Goal: Communication & Community: Answer question/provide support

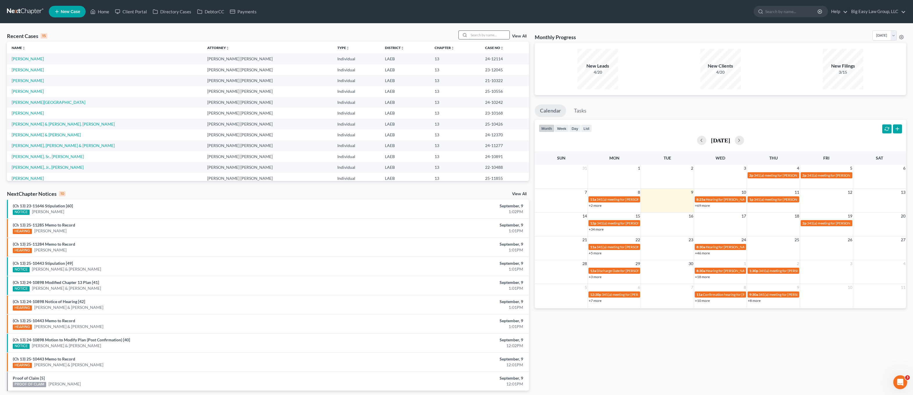
click at [498, 31] on input "search" at bounding box center [489, 35] width 41 height 8
type input "gauthier"
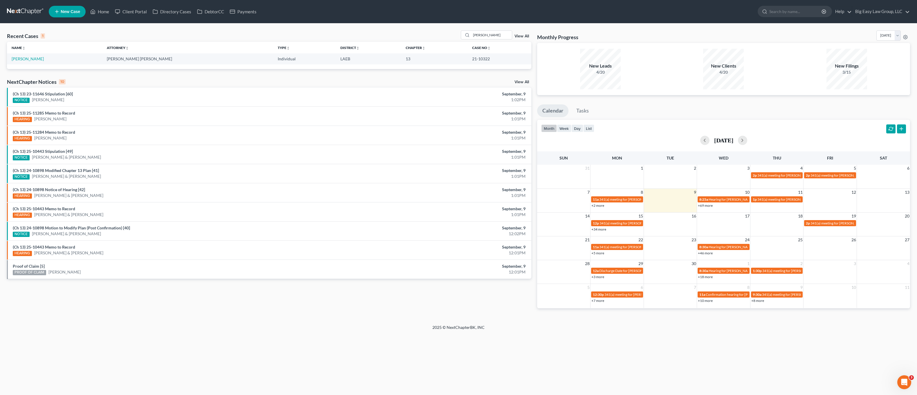
click at [25, 62] on td "[PERSON_NAME]" at bounding box center [54, 58] width 95 height 11
click at [29, 59] on link "[PERSON_NAME]" at bounding box center [28, 58] width 32 height 5
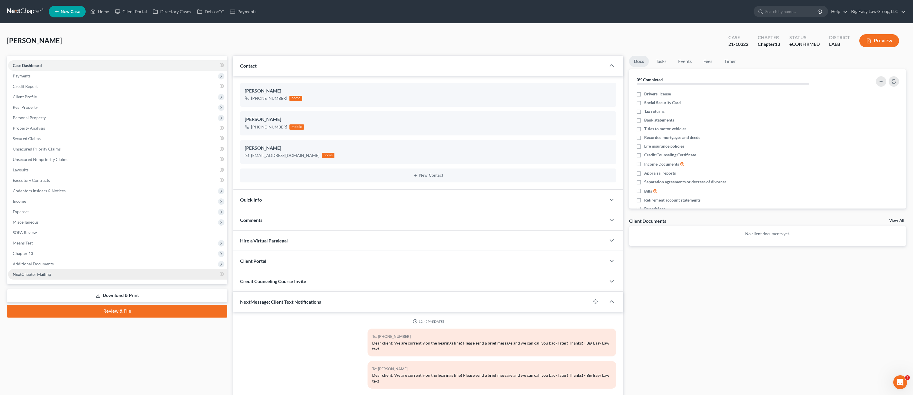
click at [64, 270] on link "NextChapter Mailing" at bounding box center [117, 274] width 219 height 10
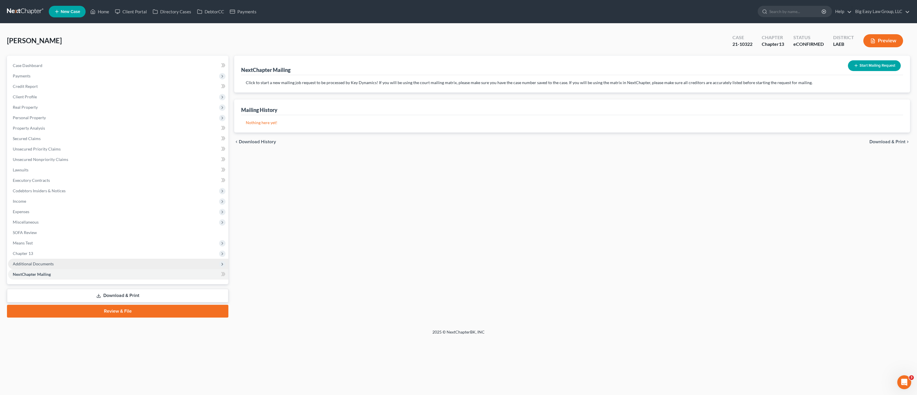
click at [64, 264] on span "Additional Documents" at bounding box center [118, 264] width 220 height 10
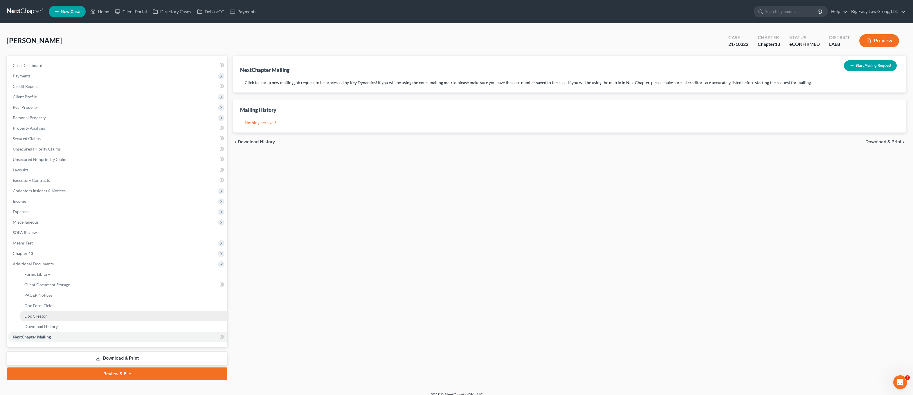
click at [68, 318] on link "Doc Creator" at bounding box center [123, 316] width 207 height 10
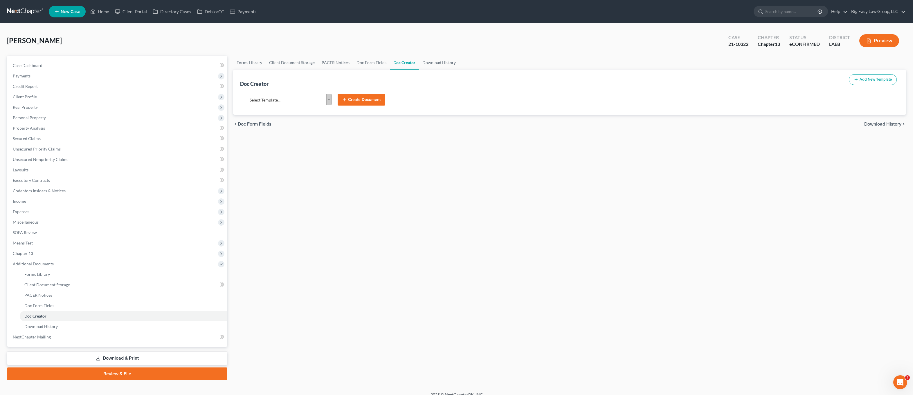
click at [303, 91] on div "Select Template... Select Template... Authorization to Mtg - JOINT Authorizatio…" at bounding box center [569, 102] width 659 height 26
click at [300, 101] on body "Home New Case Client Portal Directory Cases DebtorCC Payments Big Easy Law Grou…" at bounding box center [456, 201] width 913 height 402
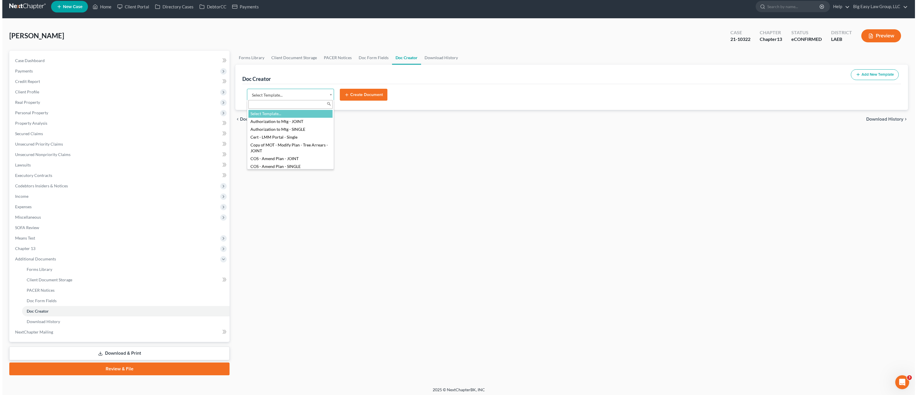
scroll to position [7, 0]
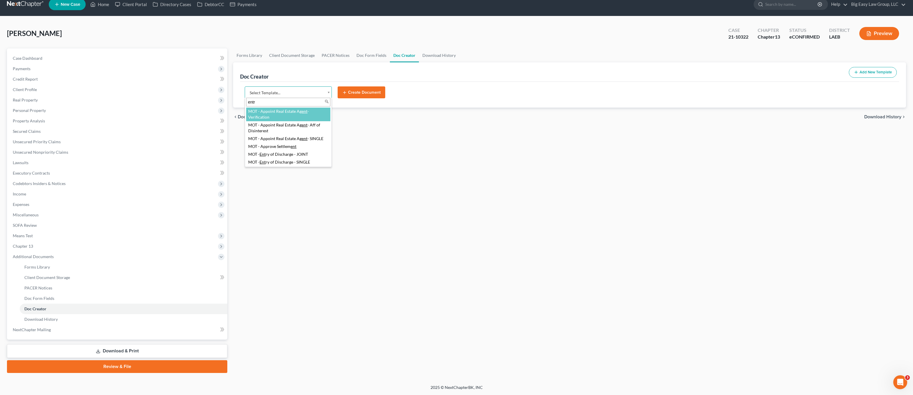
type input "entry"
select select "96612"
type input "\"
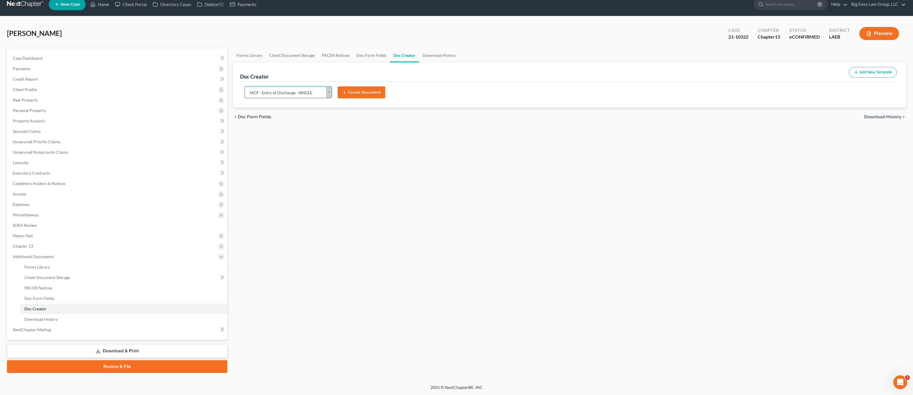
click at [352, 91] on body "Home New Case Client Portal Directory Cases DebtorCC Payments Big Easy Law Grou…" at bounding box center [456, 194] width 913 height 402
click at [366, 91] on button "Create Document" at bounding box center [361, 92] width 48 height 12
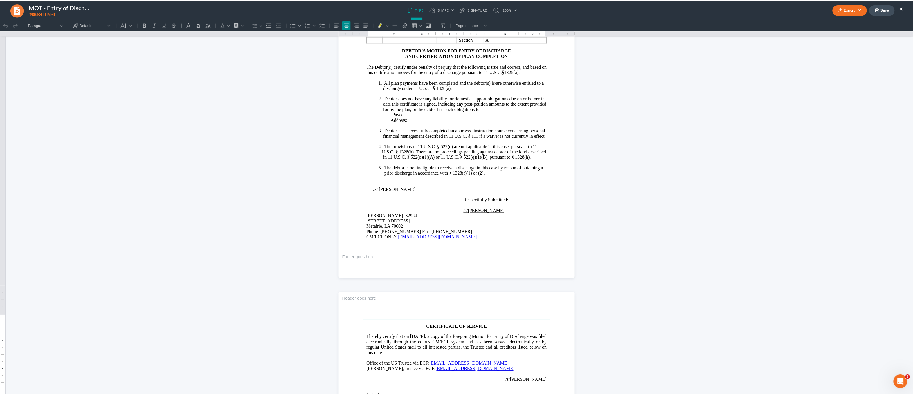
scroll to position [0, 0]
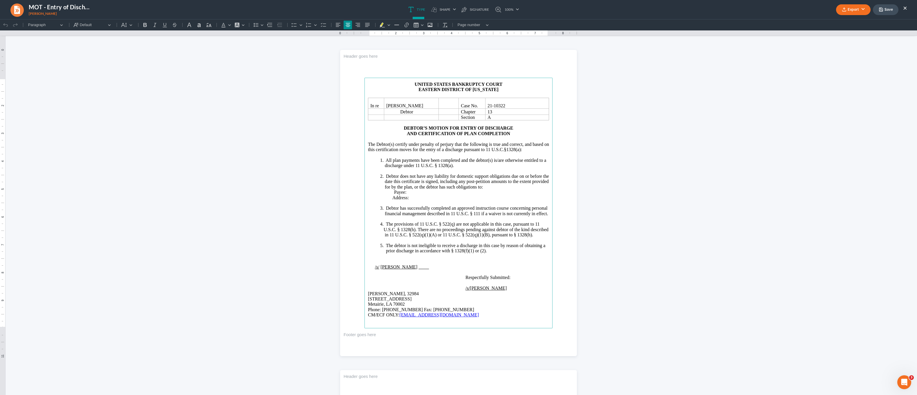
click at [840, 9] on button "Export" at bounding box center [853, 9] width 35 height 11
click at [847, 22] on link "PDF" at bounding box center [852, 23] width 45 height 10
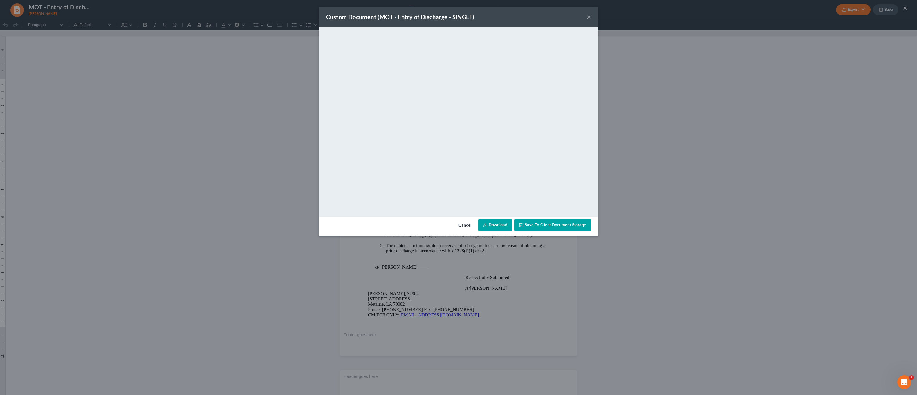
click at [506, 221] on link "Download" at bounding box center [495, 225] width 34 height 12
click at [223, 98] on div "Custom Document (MOT - Entry of Discharge - SINGLE) × <object ng-attr-data='htt…" at bounding box center [458, 197] width 917 height 395
drag, startPoint x: 587, startPoint y: 12, endPoint x: 590, endPoint y: 16, distance: 4.9
click at [587, 13] on button "×" at bounding box center [589, 16] width 4 height 7
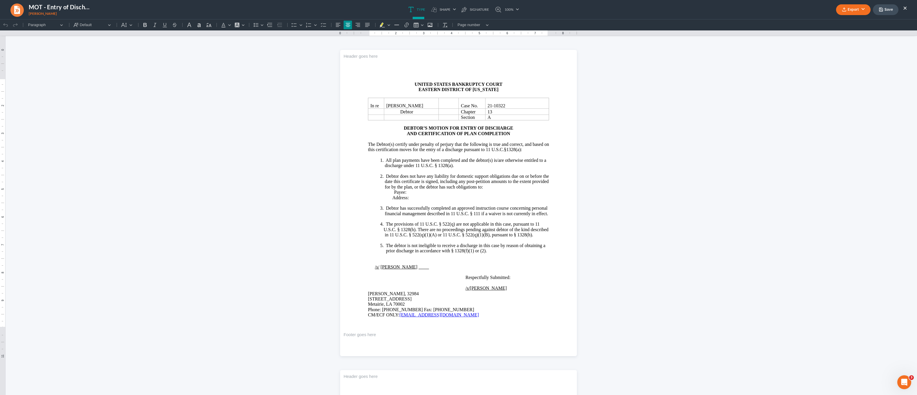
click at [590, 16] on div "Custom Document (MOT - Entry of Discharge - SINGLE) × <object ng-attr-data='htt…" at bounding box center [458, 197] width 917 height 395
click at [904, 6] on button "×" at bounding box center [905, 7] width 4 height 7
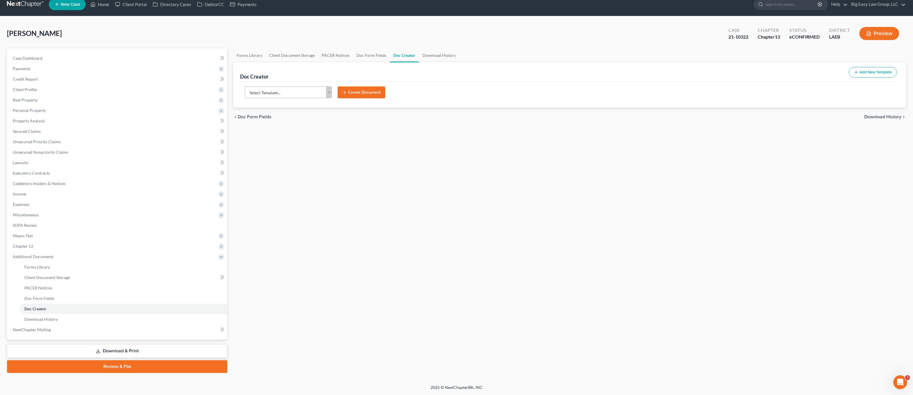
click at [299, 102] on form "Select Template... Select Template... Authorization to Mtg - JOINT Authorizatio…" at bounding box center [569, 94] width 655 height 17
click at [301, 93] on body "Home New Case Client Portal Directory Cases DebtorCC Payments Big Easy Law Grou…" at bounding box center [456, 194] width 913 height 402
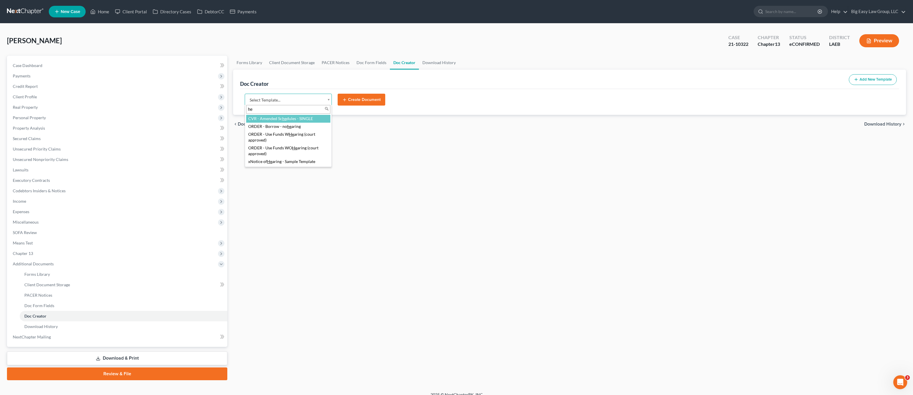
type input "h"
type input "noh"
select select "97870"
click at [360, 100] on button "Create Document" at bounding box center [361, 100] width 48 height 12
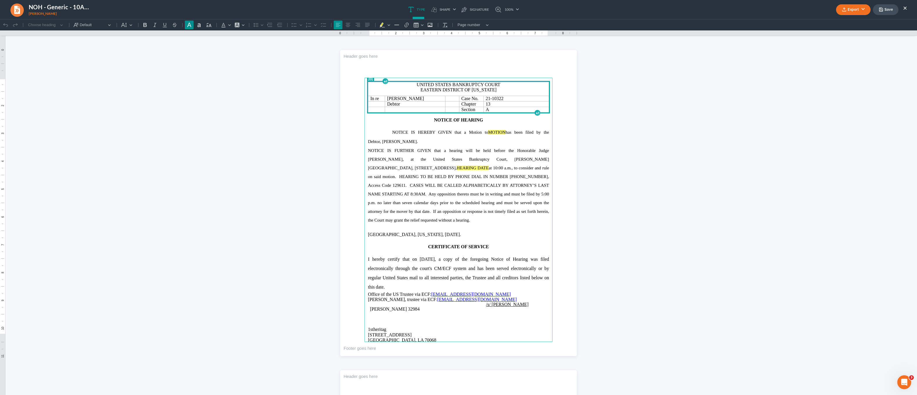
click at [458, 151] on span "NOTICE IS FURTHER GIVEN that a hearing will be held before the Honorable Judge …" at bounding box center [458, 185] width 181 height 74
drag, startPoint x: 444, startPoint y: 134, endPoint x: 481, endPoint y: 130, distance: 37.6
click at [481, 130] on span "NOTICE IS HEREBY GIVEN that a Motion to MOTION has been filed by the Debtor," at bounding box center [458, 137] width 181 height 14
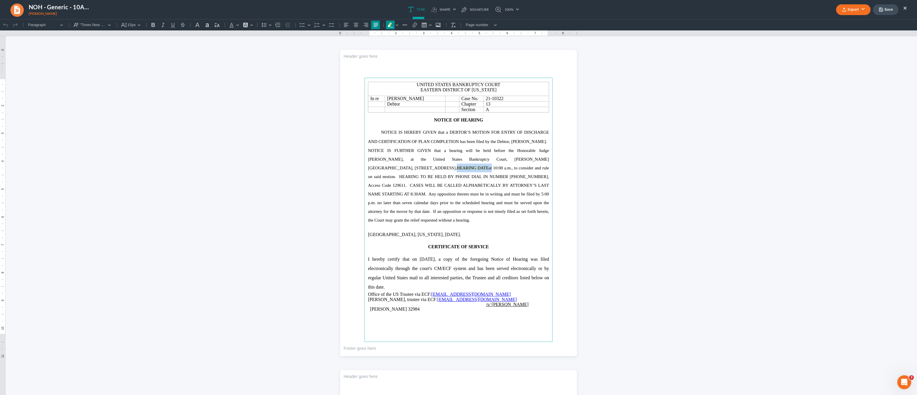
drag, startPoint x: 457, startPoint y: 167, endPoint x: 422, endPoint y: 167, distance: 34.5
click at [423, 167] on span "NOTICE IS FURTHER GIVEN that a hearing will be held before the Honorable Judge …" at bounding box center [458, 185] width 181 height 74
drag, startPoint x: 469, startPoint y: 167, endPoint x: 462, endPoint y: 169, distance: 6.8
click at [462, 169] on span "NOTICE IS FURTHER GIVEN that a hearing will be held before the Honorable Judge …" at bounding box center [458, 185] width 181 height 74
click at [469, 222] on p "NOTICE IS FURTHER GIVEN that a hearing will be held before the Honorable Judge …" at bounding box center [458, 185] width 181 height 78
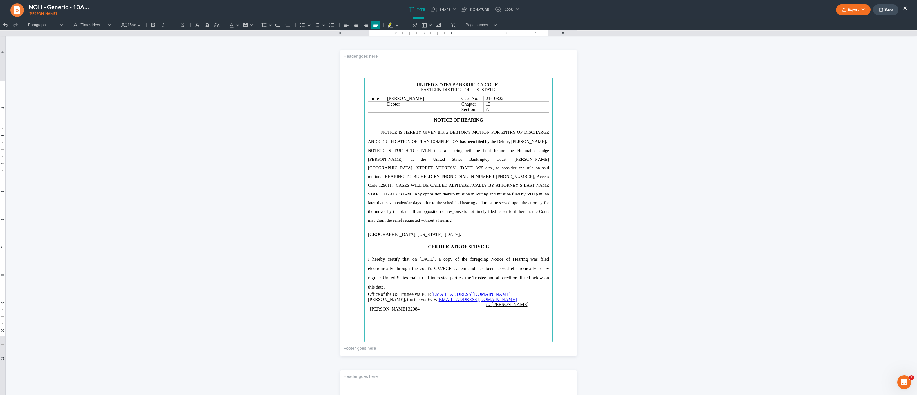
click at [849, 14] on button "Export" at bounding box center [853, 9] width 35 height 11
click at [845, 22] on link "PDF" at bounding box center [852, 23] width 45 height 10
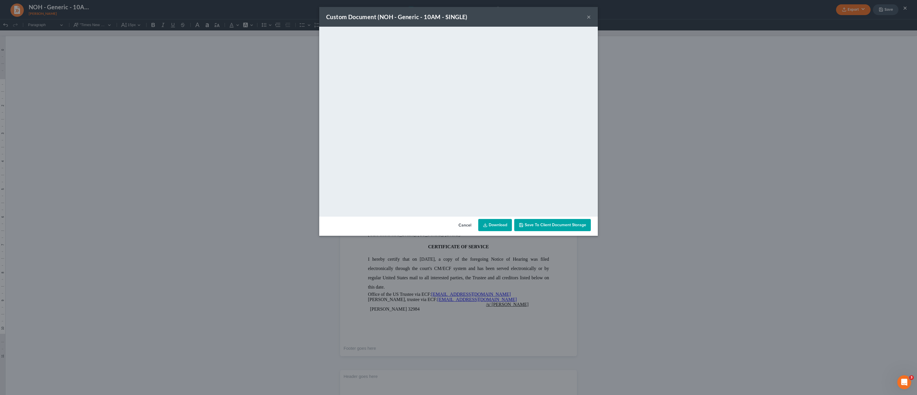
click at [485, 224] on icon at bounding box center [485, 225] width 5 height 5
click at [116, 158] on div "Custom Document (NOH - Generic - 10AM - SINGLE) × <object ng-attr-data='https:/…" at bounding box center [458, 197] width 917 height 395
click at [15, 8] on div "Custom Document (NOH - Generic - 10AM - SINGLE) × <object ng-attr-data='https:/…" at bounding box center [458, 197] width 917 height 395
click at [21, 10] on div "Custom Document (NOH - Generic - 10AM - SINGLE) × <object ng-attr-data='https:/…" at bounding box center [458, 197] width 917 height 395
drag, startPoint x: 21, startPoint y: 10, endPoint x: 17, endPoint y: 10, distance: 3.8
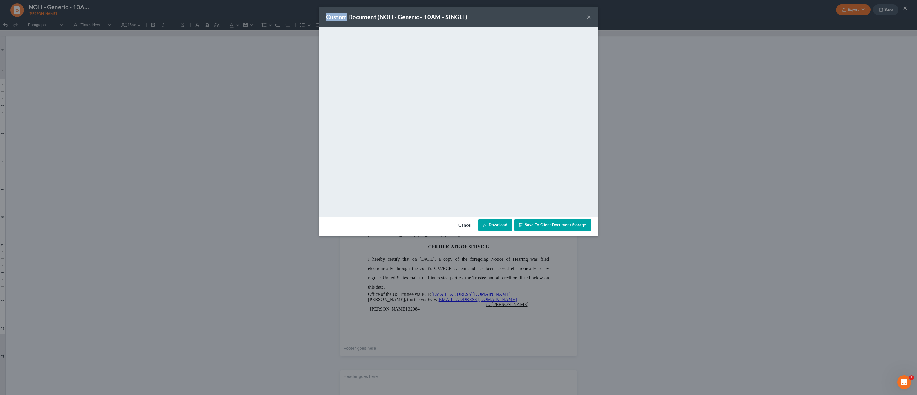
click at [21, 10] on div "Custom Document (NOH - Generic - 10AM - SINGLE) × <object ng-attr-data='https:/…" at bounding box center [458, 197] width 917 height 395
click at [17, 9] on div "Custom Document (NOH - Generic - 10AM - SINGLE) × <object ng-attr-data='https:/…" at bounding box center [458, 197] width 917 height 395
click at [587, 19] on button "×" at bounding box center [589, 16] width 4 height 7
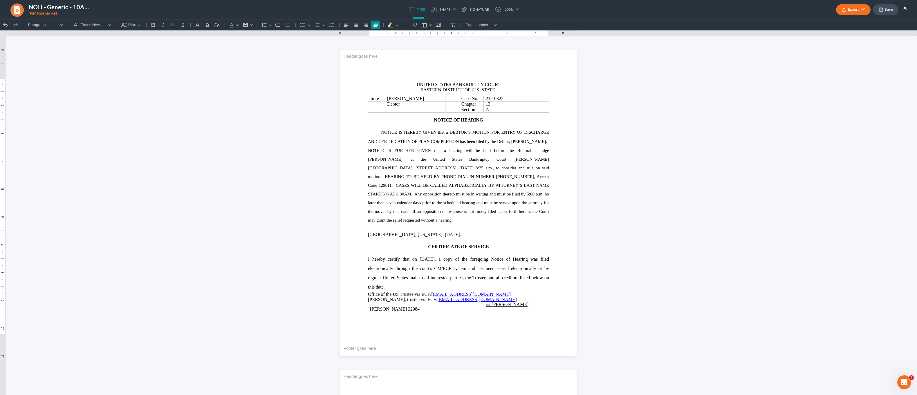
click at [5, 5] on div "NOH - Generic - 10AM - SINGLE Gauthier, Marie" at bounding box center [50, 10] width 93 height 14
click at [13, 7] on link at bounding box center [17, 10] width 14 height 14
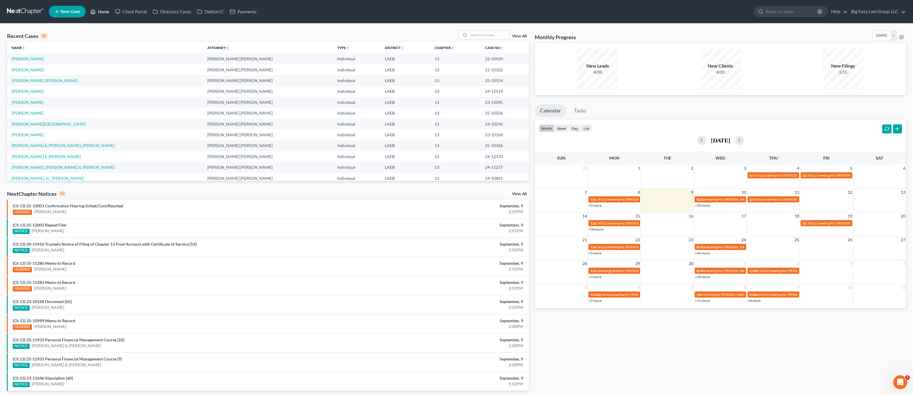
drag, startPoint x: 95, startPoint y: 15, endPoint x: 99, endPoint y: 12, distance: 5.2
click at [95, 15] on link "Home" at bounding box center [99, 11] width 25 height 10
click at [505, 32] on input "search" at bounding box center [489, 35] width 41 height 8
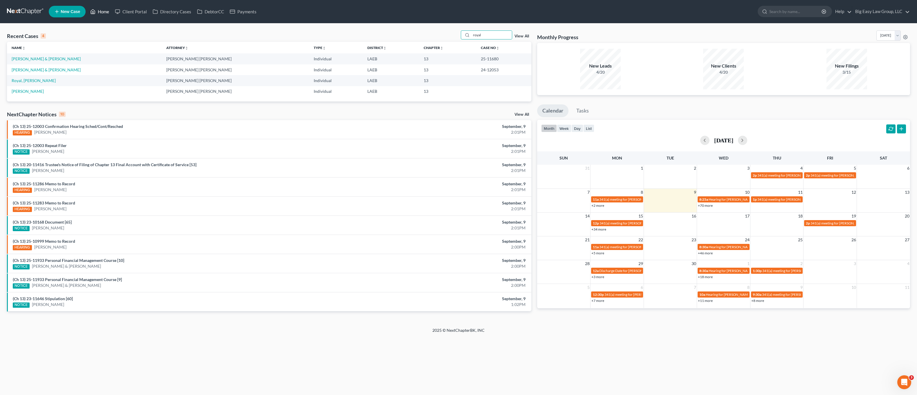
click at [107, 10] on link "Home" at bounding box center [99, 11] width 25 height 10
drag, startPoint x: 470, startPoint y: 32, endPoint x: 449, endPoint y: 29, distance: 20.6
click at [449, 29] on div "Recent Cases 4 royal View All Name unfold_more expand_more expand_less Attorney…" at bounding box center [458, 176] width 917 height 304
type input "[PERSON_NAME]"
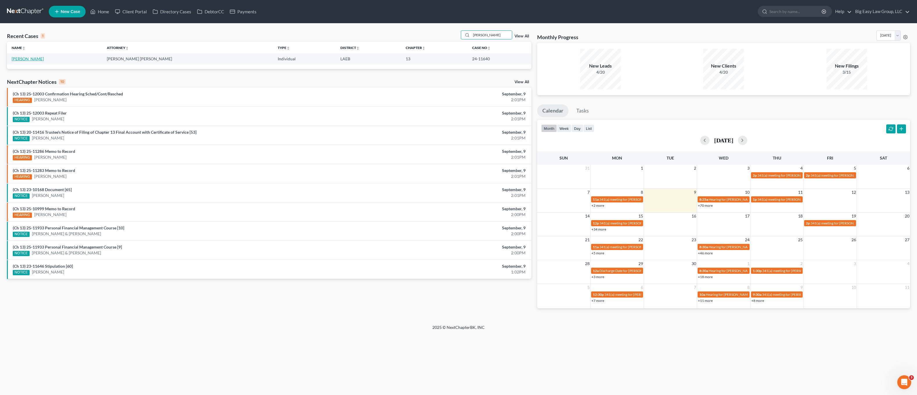
drag, startPoint x: 26, startPoint y: 58, endPoint x: 251, endPoint y: 126, distance: 234.6
click at [26, 58] on link "[PERSON_NAME]" at bounding box center [28, 58] width 32 height 5
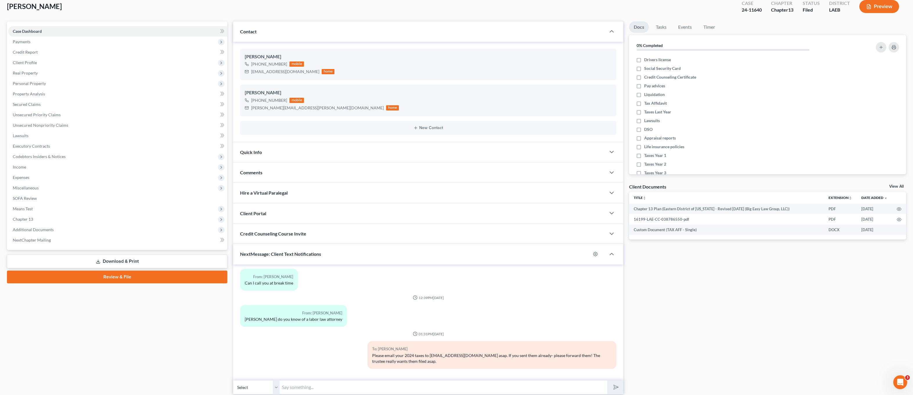
scroll to position [56, 0]
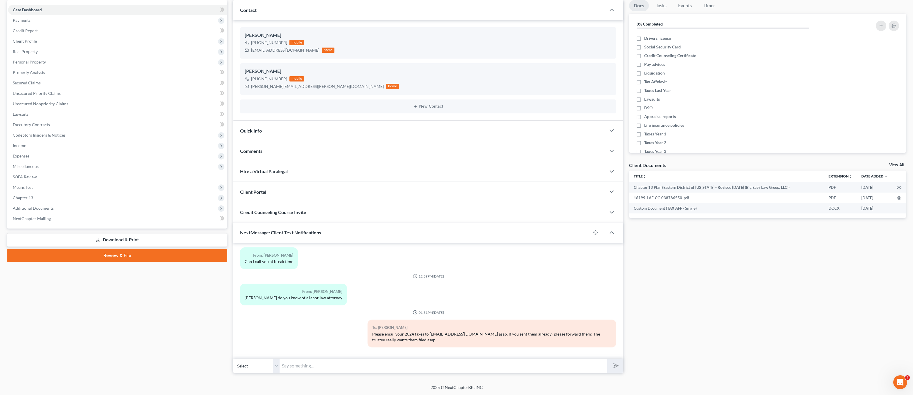
click at [253, 370] on select "Select [PHONE_NUMBER] - [PERSON_NAME] [PHONE_NUMBER] - [PERSON_NAME]" at bounding box center [256, 366] width 46 height 14
select select "1"
click at [233, 359] on select "Select [PHONE_NUMBER] - [PERSON_NAME] [PHONE_NUMBER] - [PERSON_NAME]" at bounding box center [256, 366] width 46 height 14
click at [321, 366] on input "text" at bounding box center [443, 366] width 328 height 14
click at [469, 368] on input "We are not in the office [DATE]- please send me proof of all payments made to t…" at bounding box center [443, 366] width 328 height 14
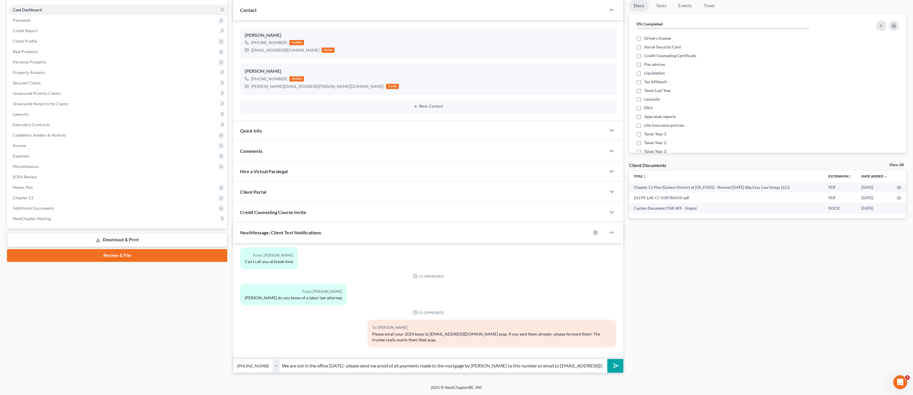
drag, startPoint x: 463, startPoint y: 366, endPoint x: 483, endPoint y: 371, distance: 20.3
click at [463, 366] on input "We are not in the office [DATE]- please send me proof of all payments made to t…" at bounding box center [443, 366] width 328 height 14
drag, startPoint x: 486, startPoint y: 366, endPoint x: 506, endPoint y: 369, distance: 19.7
click at [487, 366] on input "We are not in the office [DATE]- please send me proof of all payments made to t…" at bounding box center [443, 366] width 328 height 14
type input "We are not in the office [DATE]- please send me proof of all payments made to t…"
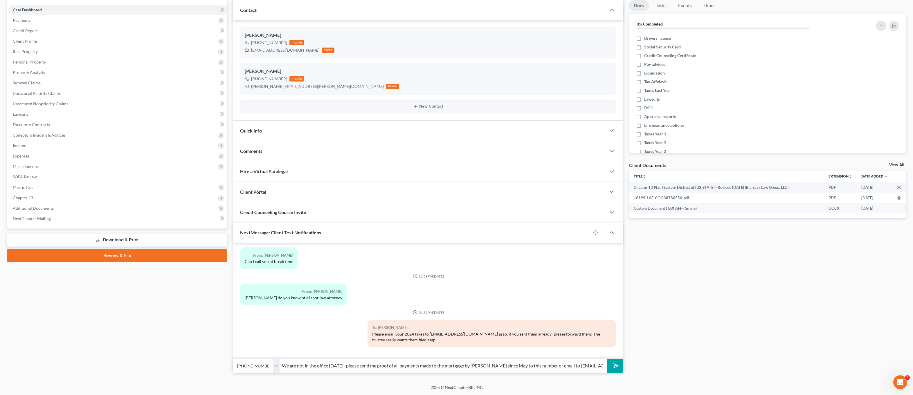
click at [607, 359] on button "submit" at bounding box center [615, 366] width 16 height 14
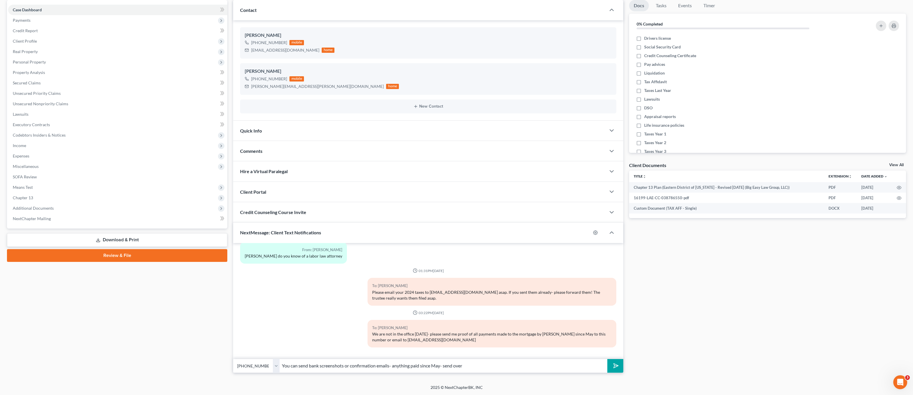
type input "You can send bank screenshots or confirmation emails- anything paid since May- …"
click at [607, 359] on button "submit" at bounding box center [615, 366] width 16 height 14
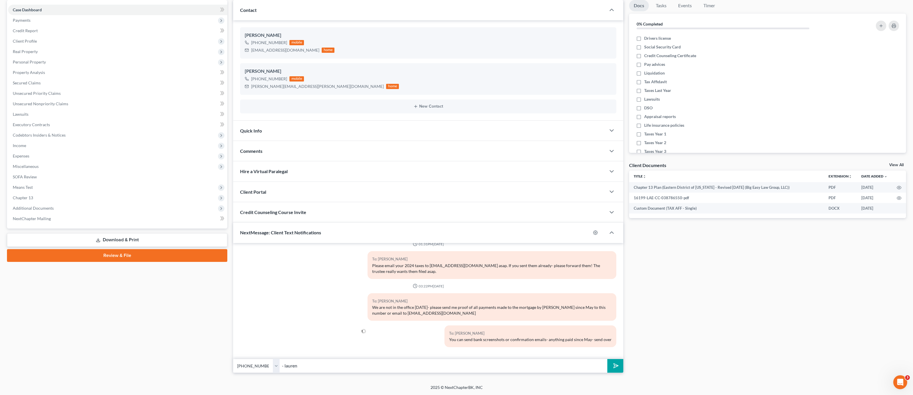
click at [296, 367] on input "- lauren" at bounding box center [443, 366] width 328 height 14
click at [283, 365] on input "- lauren" at bounding box center [443, 366] width 328 height 14
type input "I will be back in [DATE] at 10- lauren"
click at [607, 359] on button "submit" at bounding box center [615, 366] width 16 height 14
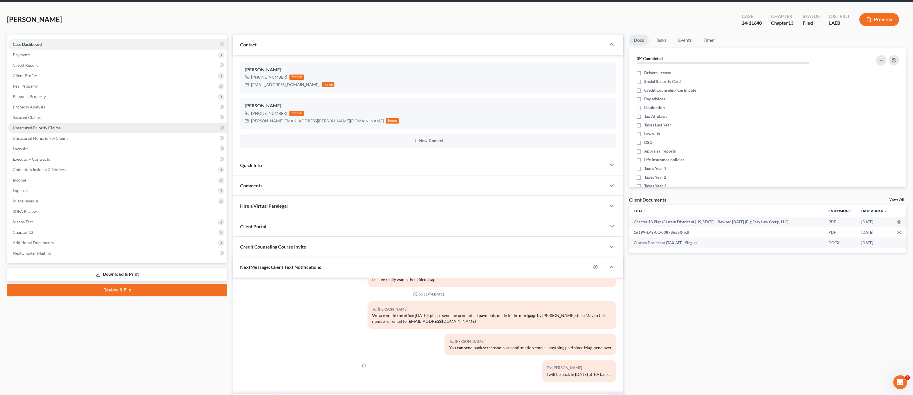
scroll to position [0, 0]
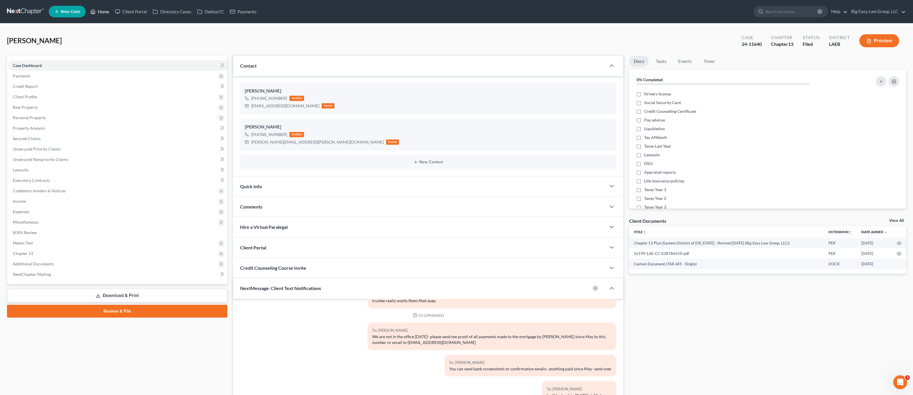
click at [96, 13] on link "Home" at bounding box center [99, 11] width 25 height 10
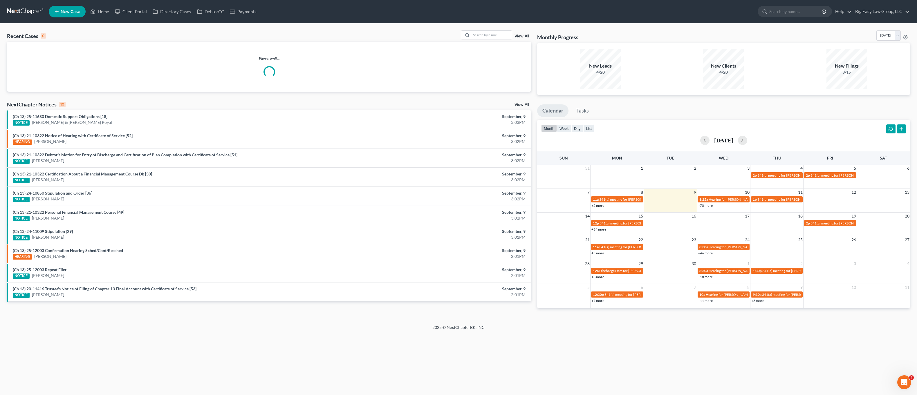
click at [476, 29] on div "Recent Cases 0 View All Please wait... NextChapter Notices 10 View All (Ch 13) …" at bounding box center [458, 174] width 917 height 301
click at [482, 31] on input "search" at bounding box center [491, 35] width 41 height 8
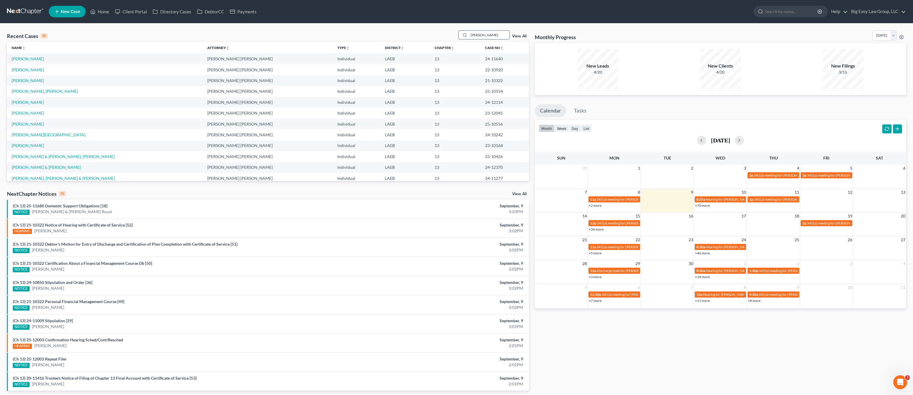
type input "[PERSON_NAME]"
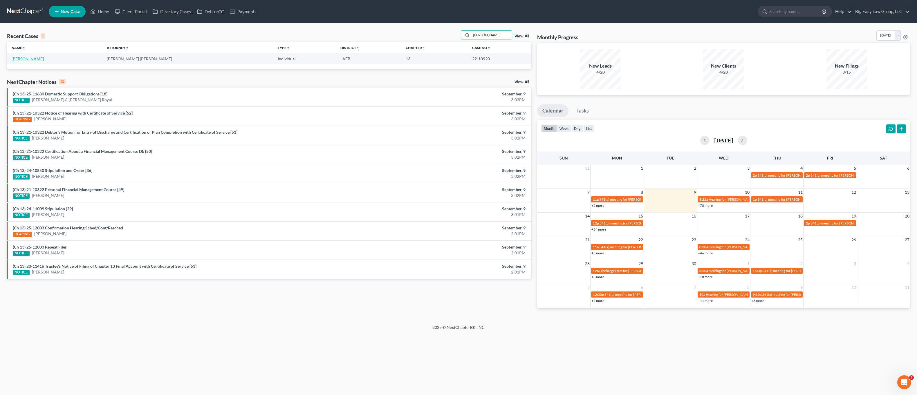
click at [19, 57] on link "[PERSON_NAME]" at bounding box center [28, 58] width 32 height 5
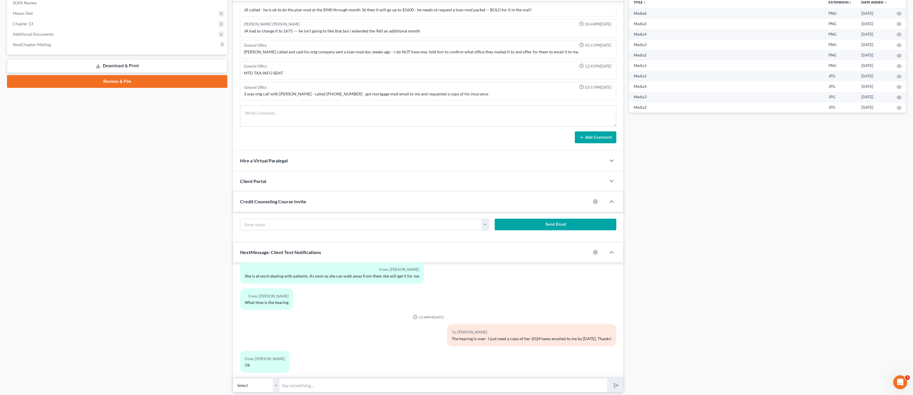
scroll to position [249, 0]
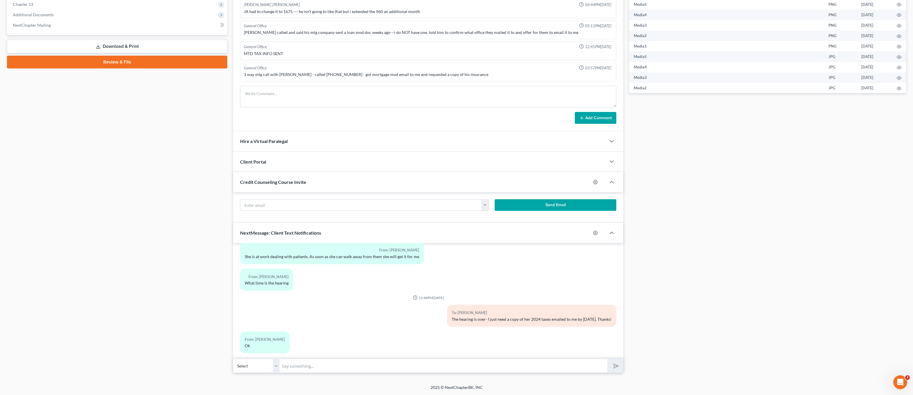
click at [267, 370] on select "Select [PHONE_NUMBER] - [PERSON_NAME] [PHONE_NUMBER] - [PERSON_NAME]" at bounding box center [256, 366] width 46 height 14
click at [233, 359] on select "Select [PHONE_NUMBER] - [PERSON_NAME] [PHONE_NUMBER] - [PERSON_NAME]" at bounding box center [256, 366] width 46 height 14
click at [301, 367] on input "text" at bounding box center [443, 366] width 328 height 14
type input "[PERSON_NAME]: How long have you been at the Safety Kleen job?"
click at [607, 359] on button "submit" at bounding box center [615, 366] width 16 height 14
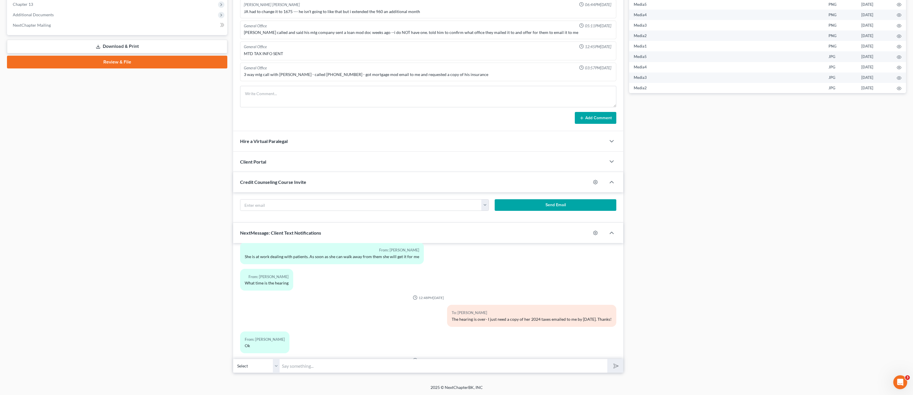
scroll to position [1215, 0]
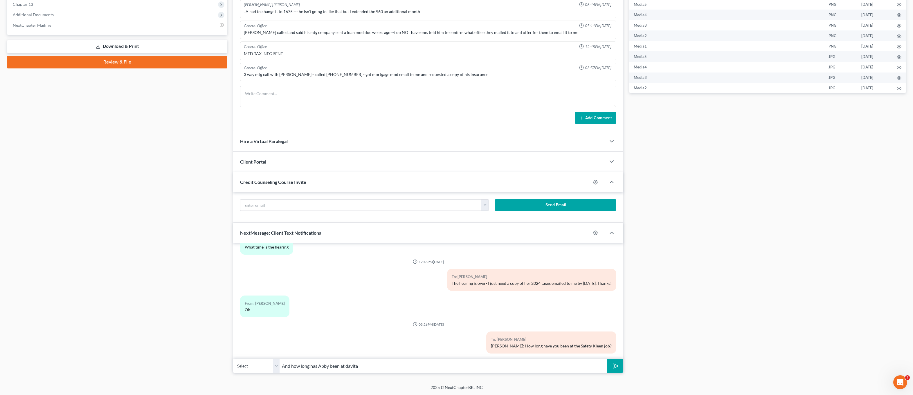
type input "And how long has Abby been at davita"
click at [607, 359] on button "submit" at bounding box center [615, 366] width 16 height 14
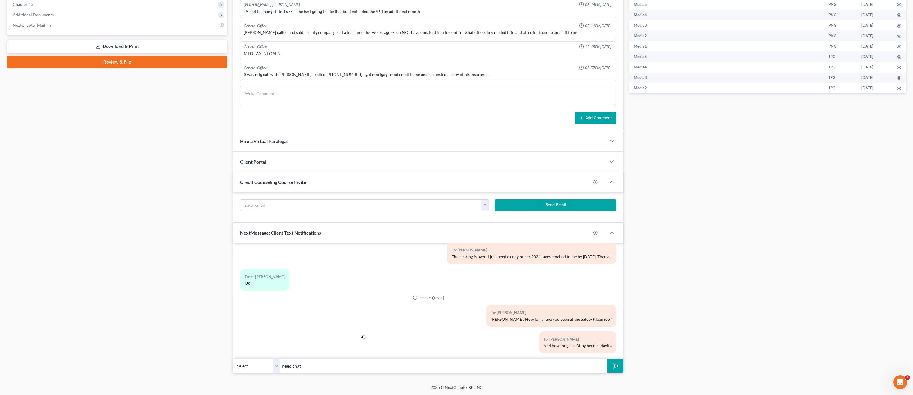
click at [607, 359] on button "submit" at bounding box center [615, 366] width 16 height 14
type input "need thatI also n"
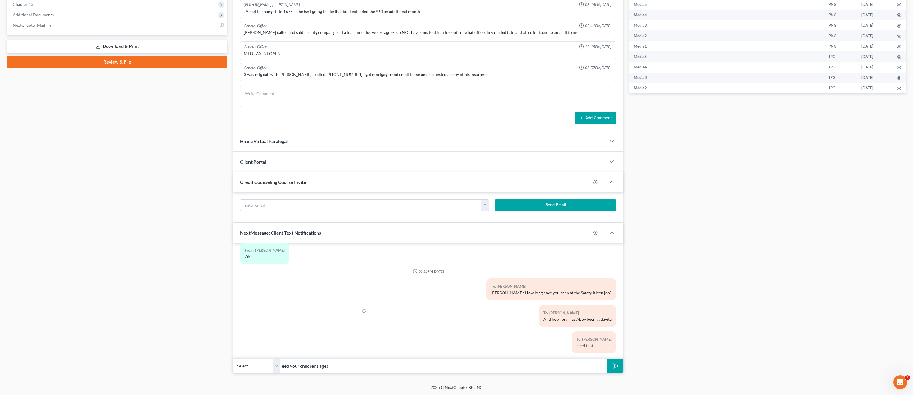
drag, startPoint x: 320, startPoint y: 365, endPoint x: 268, endPoint y: 362, distance: 52.3
click at [268, 362] on div "Select [PHONE_NUMBER] - [PERSON_NAME] [PHONE_NUMBER] - [PERSON_NAME] eed your c…" at bounding box center [428, 366] width 390 height 14
type input "I also need your children's ages"
click at [607, 359] on button "submit" at bounding box center [615, 366] width 16 height 14
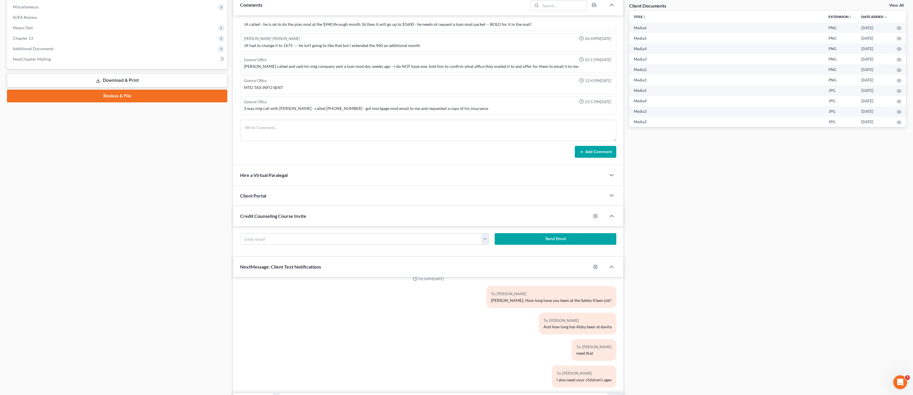
scroll to position [249, 0]
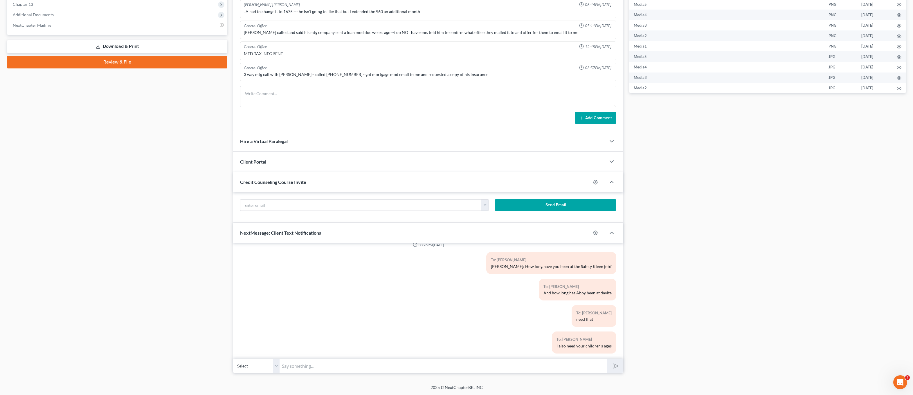
click at [267, 364] on select "Select [PHONE_NUMBER] - [PERSON_NAME] [PHONE_NUMBER] - [PERSON_NAME]" at bounding box center [256, 366] width 46 height 14
click at [233, 359] on select "Select [PHONE_NUMBER] - [PERSON_NAME] [PHONE_NUMBER] - [PERSON_NAME]" at bounding box center [256, 366] width 46 height 14
click at [261, 362] on select "Select [PHONE_NUMBER] - [PERSON_NAME] [PHONE_NUMBER] - [PERSON_NAME]" at bounding box center [256, 366] width 46 height 14
select select "1"
click at [233, 359] on select "Select [PHONE_NUMBER] - [PERSON_NAME] [PHONE_NUMBER] - [PERSON_NAME]" at bounding box center [256, 366] width 46 height 14
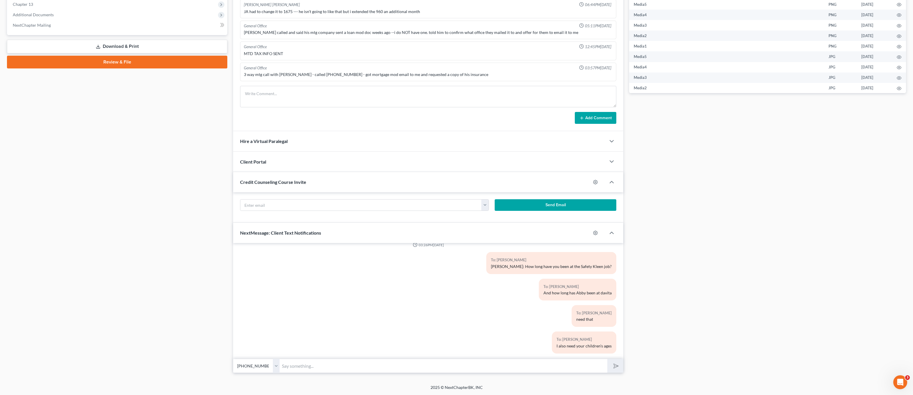
drag, startPoint x: 294, startPoint y: 370, endPoint x: 301, endPoint y: 368, distance: 8.0
click at [295, 370] on input "text" at bounding box center [443, 366] width 328 height 14
type input "m"
click at [328, 364] on input "text" at bounding box center [443, 366] width 328 height 14
type input "If you could screenshot a deposit from them- that should work!"
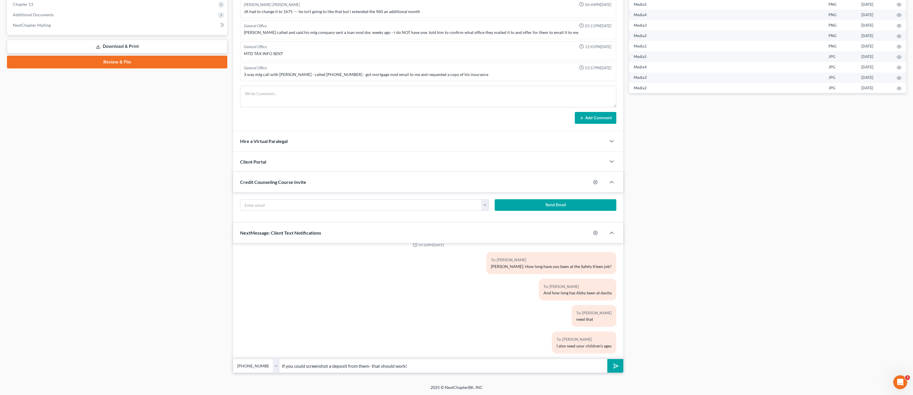
click at [250, 365] on select "Select [PHONE_NUMBER] - [PERSON_NAME] [PHONE_NUMBER] - [PERSON_NAME]" at bounding box center [256, 366] width 46 height 14
select select "0"
click at [233, 359] on select "Select [PHONE_NUMBER] - [PERSON_NAME] [PHONE_NUMBER] - [PERSON_NAME]" at bounding box center [256, 366] width 46 height 14
click at [614, 364] on icon "submit" at bounding box center [615, 366] width 8 height 8
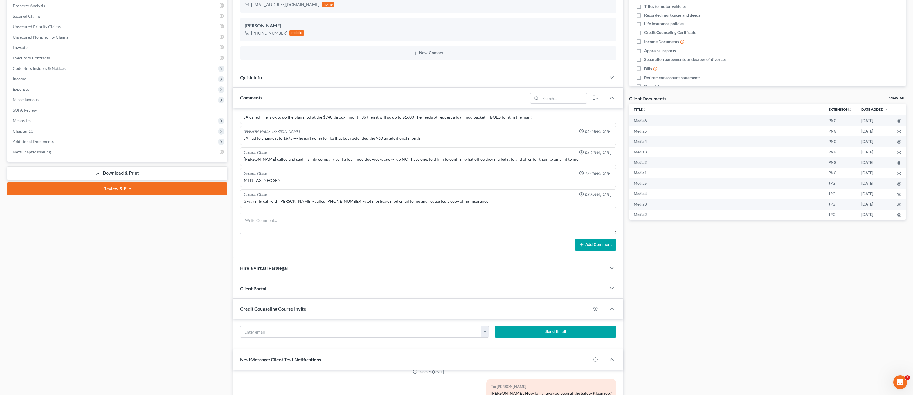
scroll to position [0, 0]
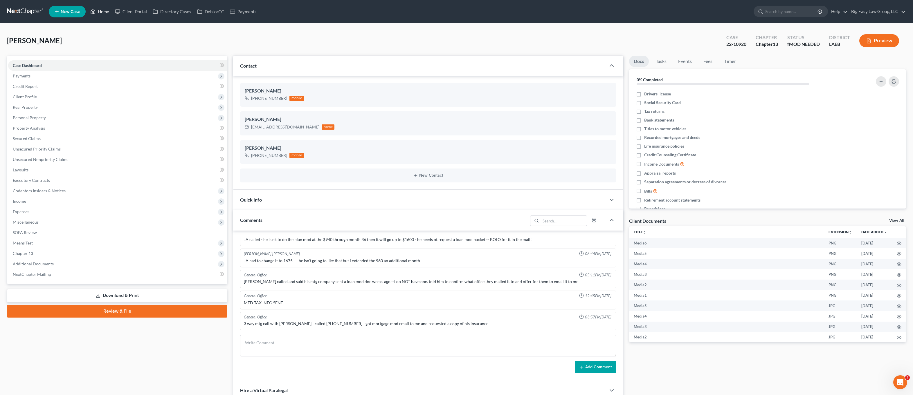
click at [110, 16] on link "Home" at bounding box center [99, 11] width 25 height 10
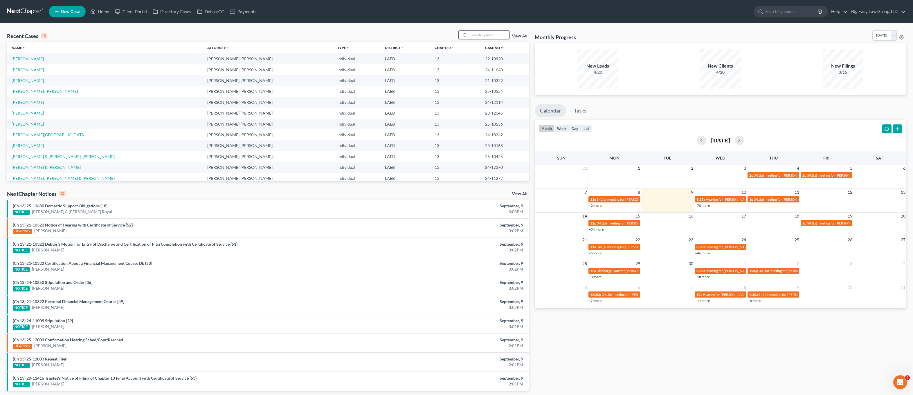
click at [480, 32] on input "search" at bounding box center [489, 35] width 41 height 8
type input "[PERSON_NAME]"
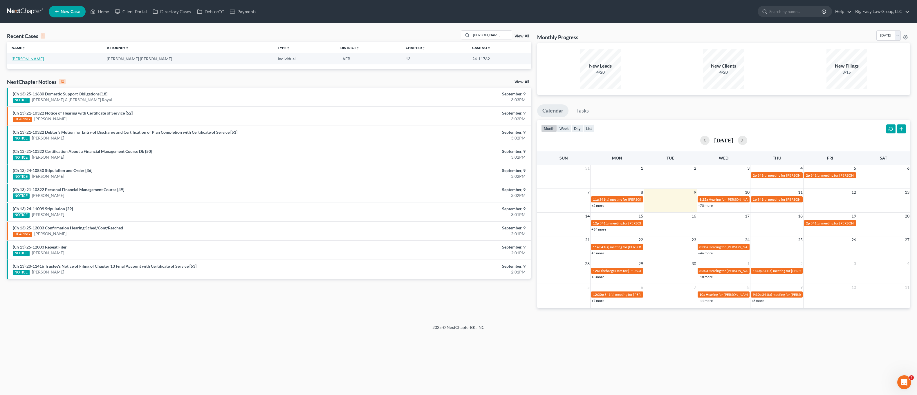
click at [23, 56] on td "[PERSON_NAME]" at bounding box center [54, 58] width 95 height 11
click at [23, 56] on link "[PERSON_NAME]" at bounding box center [28, 58] width 32 height 5
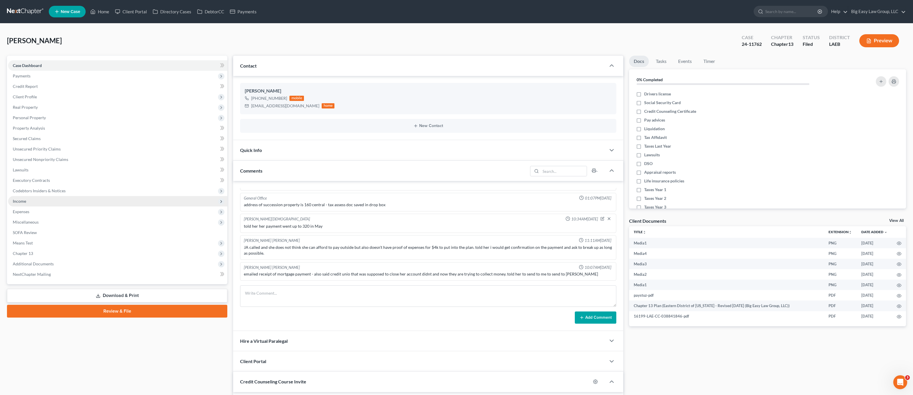
scroll to position [891, 0]
click at [25, 205] on span "Income" at bounding box center [117, 201] width 219 height 10
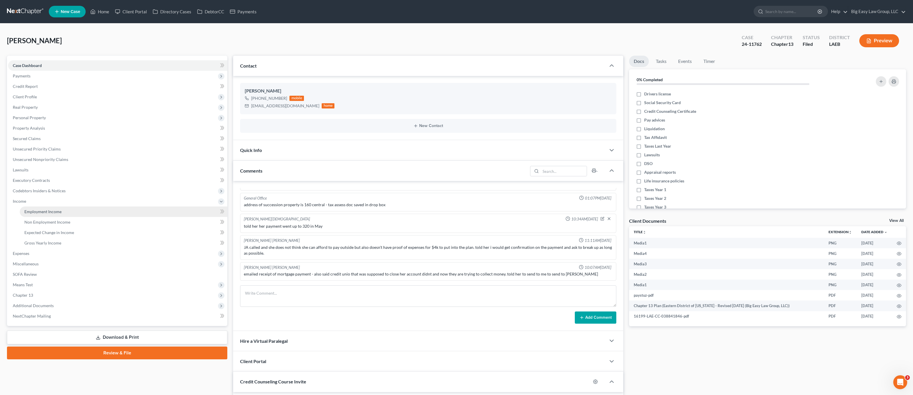
click at [31, 211] on span "Employment Income" at bounding box center [42, 211] width 37 height 5
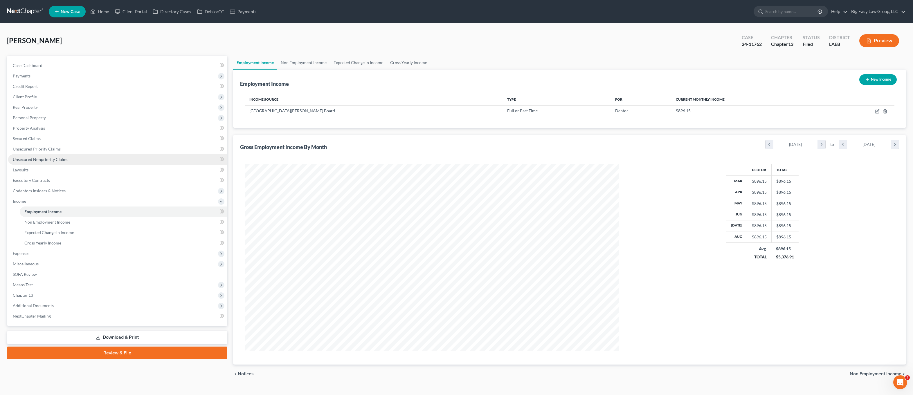
scroll to position [187, 385]
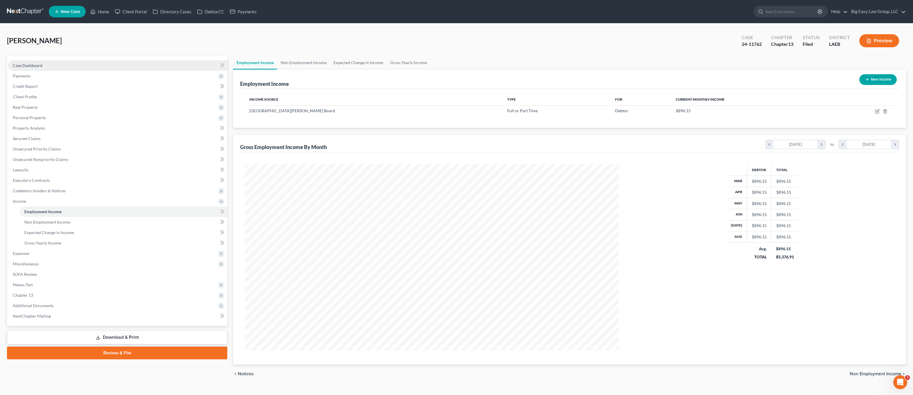
click at [28, 67] on span "Case Dashboard" at bounding box center [28, 65] width 30 height 5
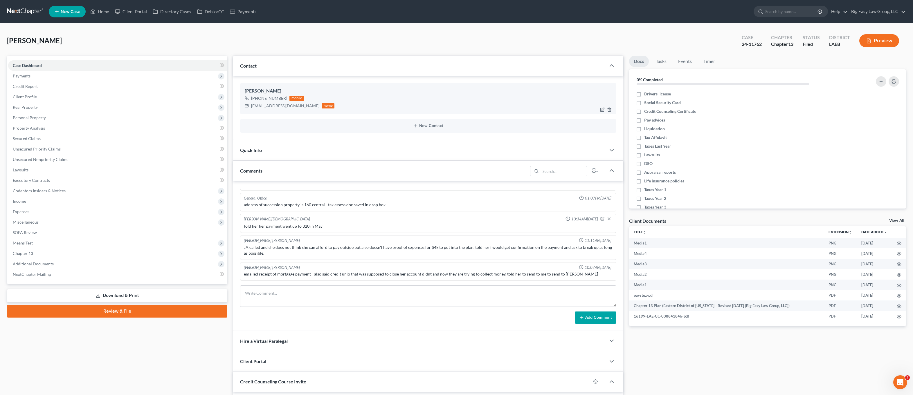
scroll to position [891, 0]
drag, startPoint x: 267, startPoint y: 106, endPoint x: 250, endPoint y: 106, distance: 17.7
click at [248, 106] on div "[EMAIL_ADDRESS][DOMAIN_NAME] home" at bounding box center [290, 106] width 90 height 8
click at [322, 107] on div "home" at bounding box center [328, 105] width 13 height 5
drag, startPoint x: 293, startPoint y: 107, endPoint x: 250, endPoint y: 106, distance: 43.3
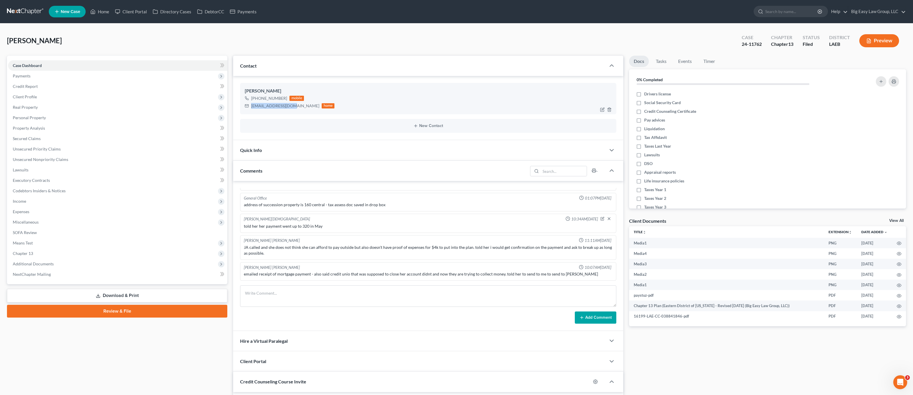
click at [250, 106] on div "[EMAIL_ADDRESS][DOMAIN_NAME] home" at bounding box center [290, 106] width 90 height 8
copy div "[EMAIL_ADDRESS][DOMAIN_NAME]"
click at [100, 12] on link "Home" at bounding box center [99, 11] width 25 height 10
